Goal: Navigation & Orientation: Go to known website

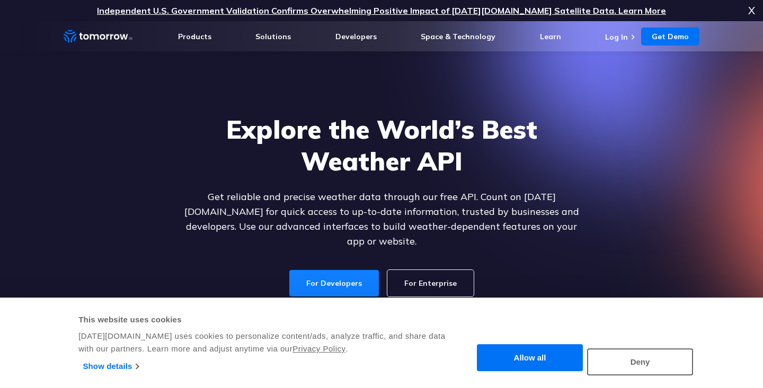
click at [332, 274] on link "For Developers" at bounding box center [334, 283] width 90 height 26
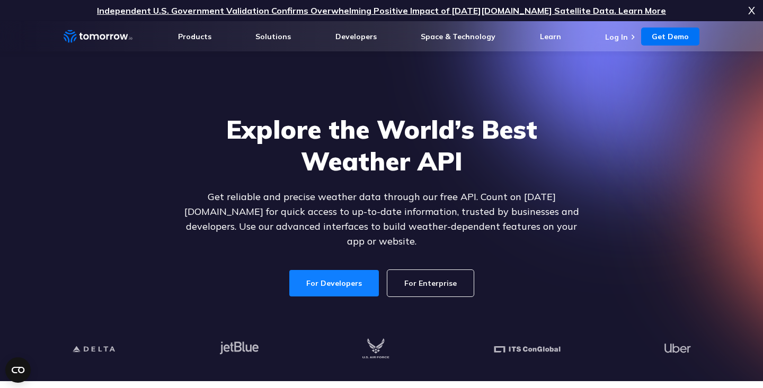
click at [317, 273] on link "For Developers" at bounding box center [334, 283] width 90 height 26
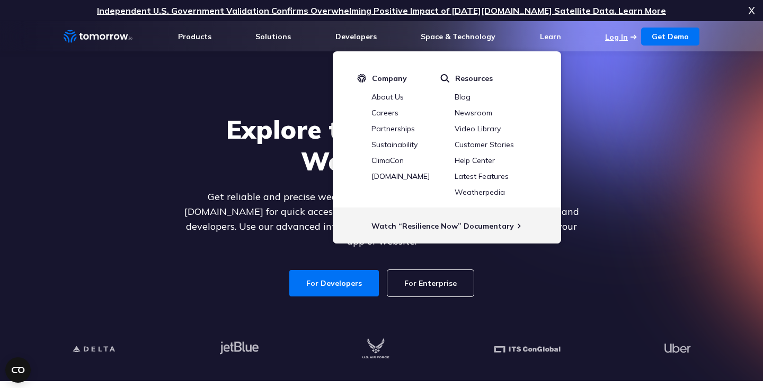
click at [626, 36] on link "Log In" at bounding box center [616, 37] width 23 height 10
